Goal: Transaction & Acquisition: Purchase product/service

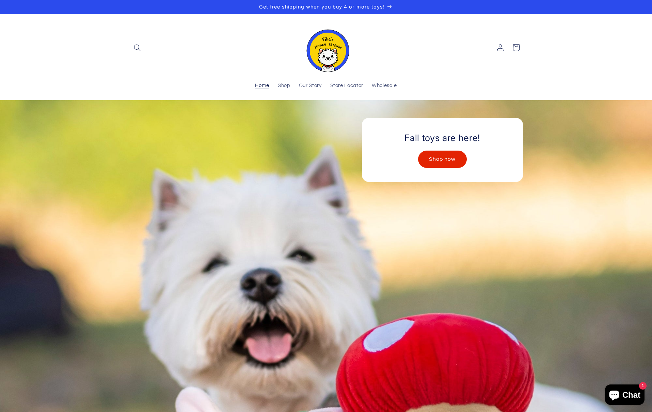
click at [451, 159] on link "Shop now" at bounding box center [442, 159] width 48 height 17
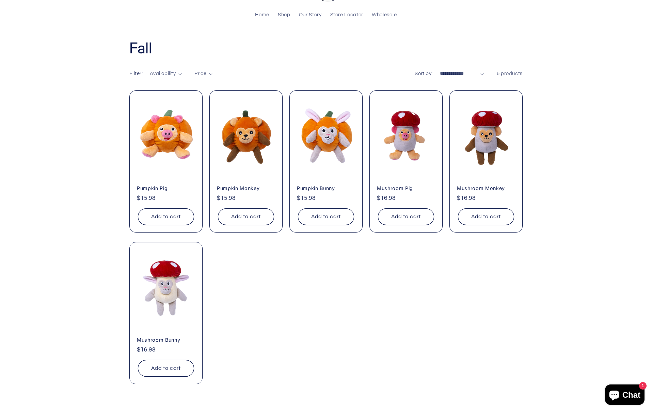
scroll to position [71, 0]
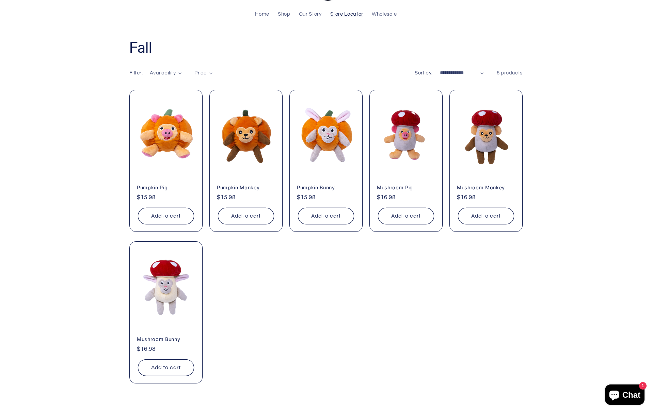
click at [351, 13] on span "Store Locator" at bounding box center [346, 14] width 33 height 6
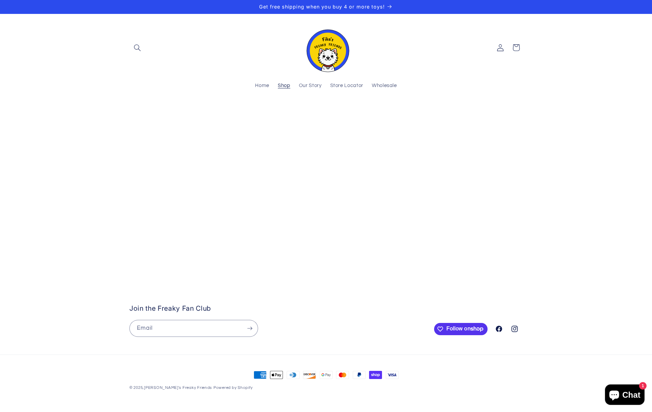
click at [286, 86] on span "Shop" at bounding box center [284, 86] width 13 height 6
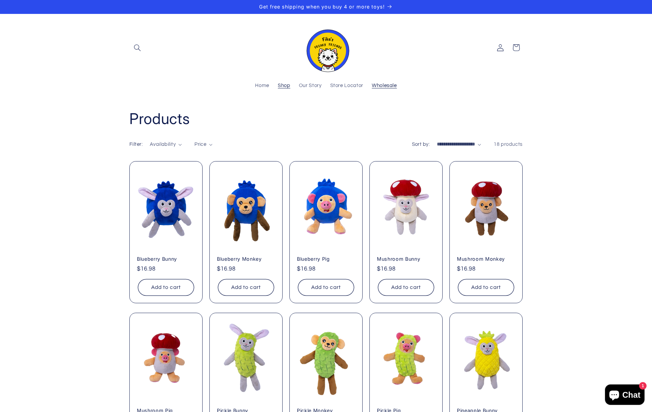
click at [385, 83] on span "Wholesale" at bounding box center [384, 86] width 25 height 6
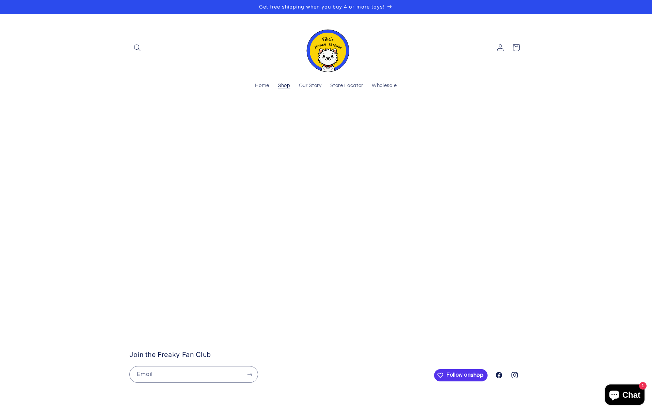
click at [286, 85] on span "Shop" at bounding box center [284, 86] width 13 height 6
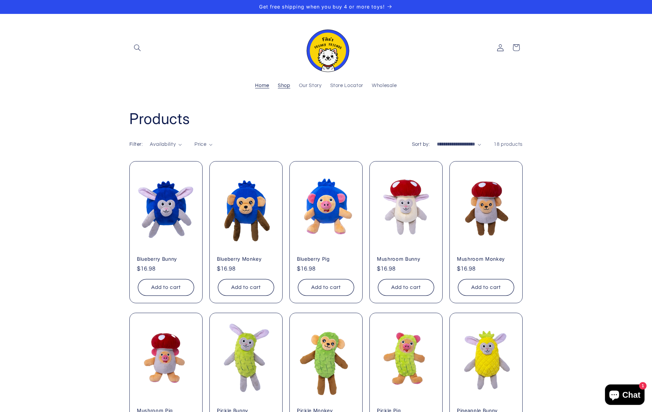
click at [264, 86] on span "Home" at bounding box center [262, 86] width 14 height 6
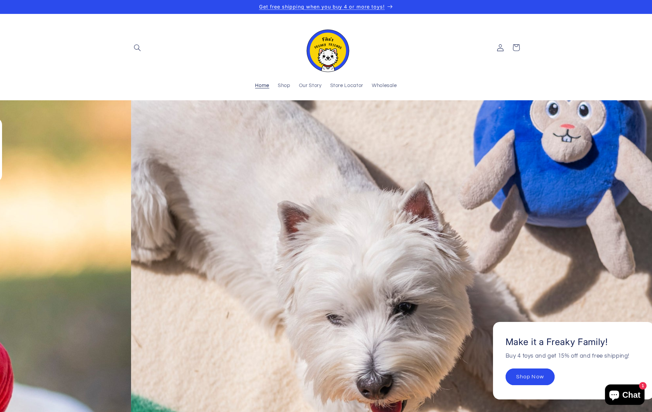
scroll to position [0, 652]
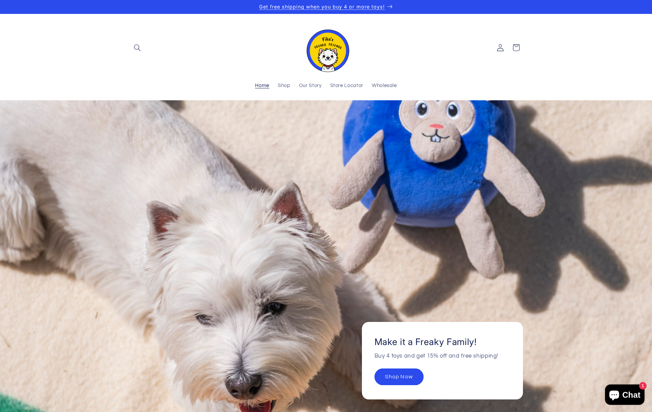
click at [372, 5] on span "Get free shipping when you buy 4 or more toys!" at bounding box center [322, 7] width 126 height 6
click at [403, 375] on link "Shop Now" at bounding box center [398, 377] width 49 height 17
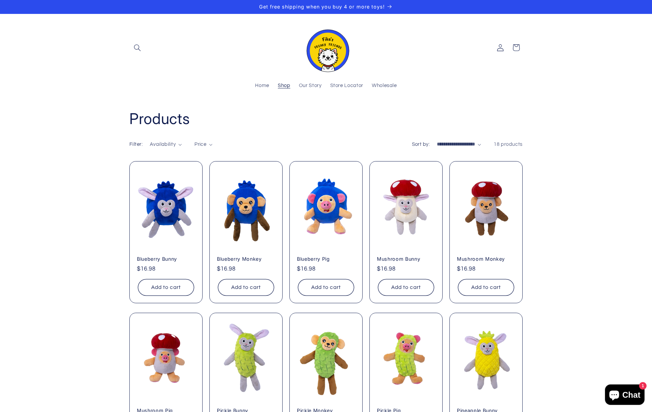
scroll to position [-3, 0]
